Goal: Check status: Check status

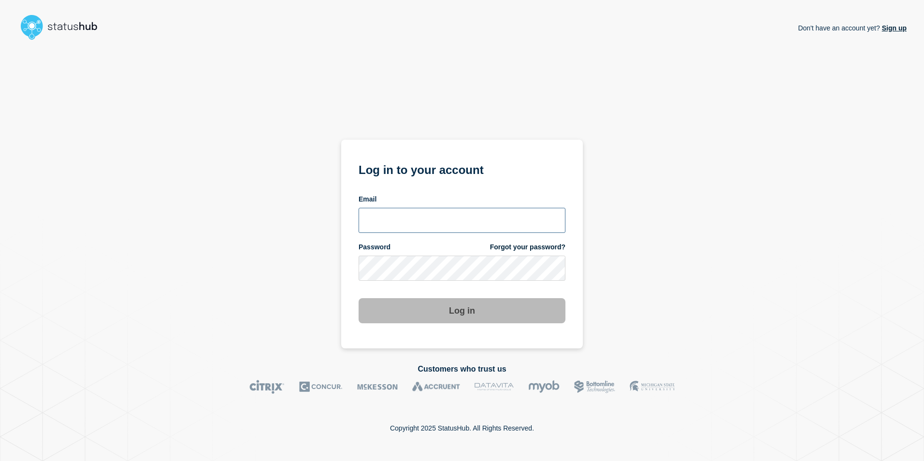
click at [394, 218] on input "email input" at bounding box center [462, 220] width 207 height 25
type input "martin.kielland-brandt@stil.dk"
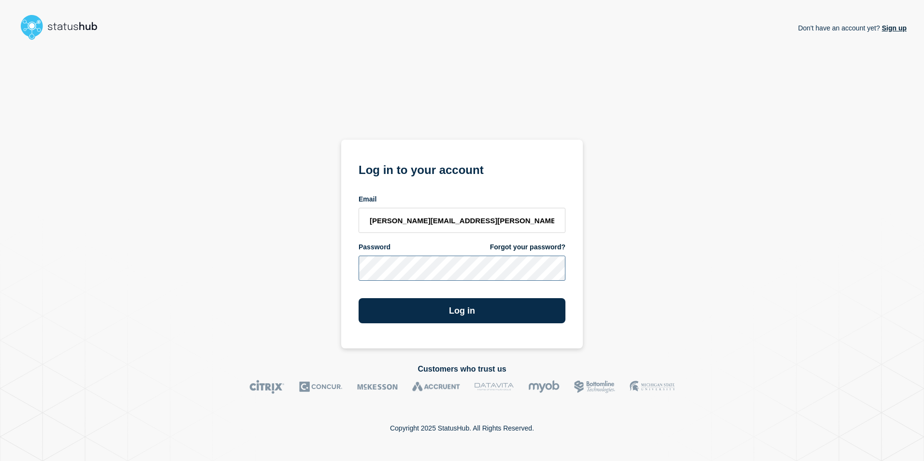
click at [359, 298] on button "Log in" at bounding box center [462, 310] width 207 height 25
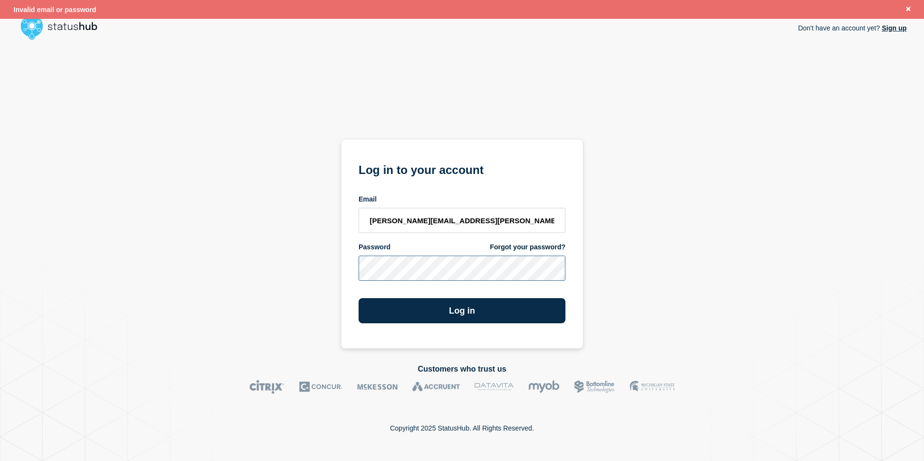
click at [266, 268] on div "Don't have an account yet? Sign up Log in to your account Email martin.kielland…" at bounding box center [462, 196] width 890 height 305
click at [359, 298] on button "Log in" at bounding box center [462, 310] width 207 height 25
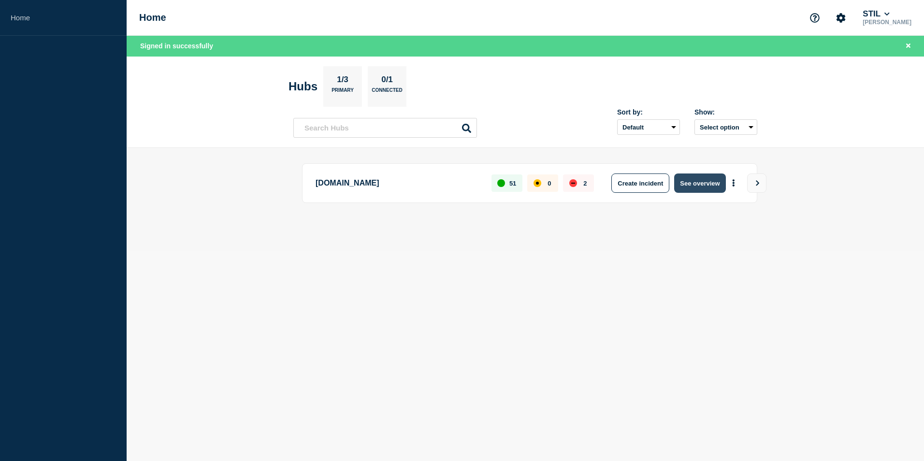
click at [710, 185] on button "See overview" at bounding box center [699, 183] width 51 height 19
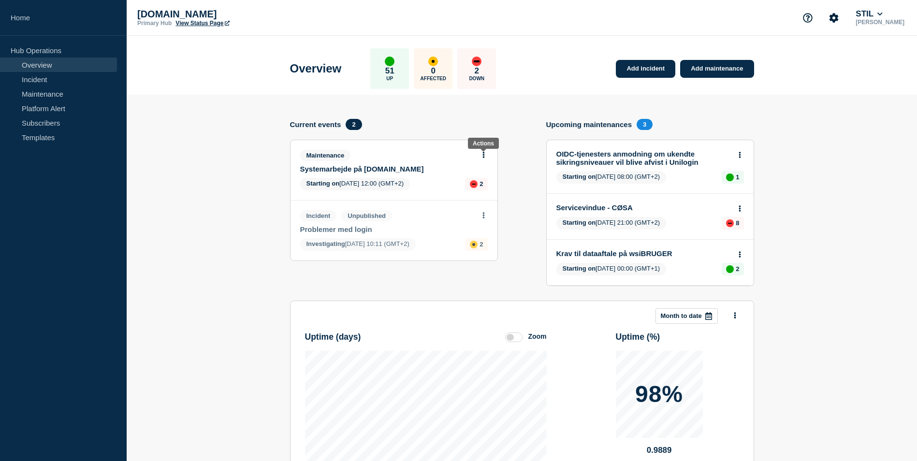
click at [485, 156] on button at bounding box center [484, 155] width 8 height 8
click at [483, 177] on link "View maintenance" at bounding box center [483, 179] width 55 height 8
